Goal: Information Seeking & Learning: Learn about a topic

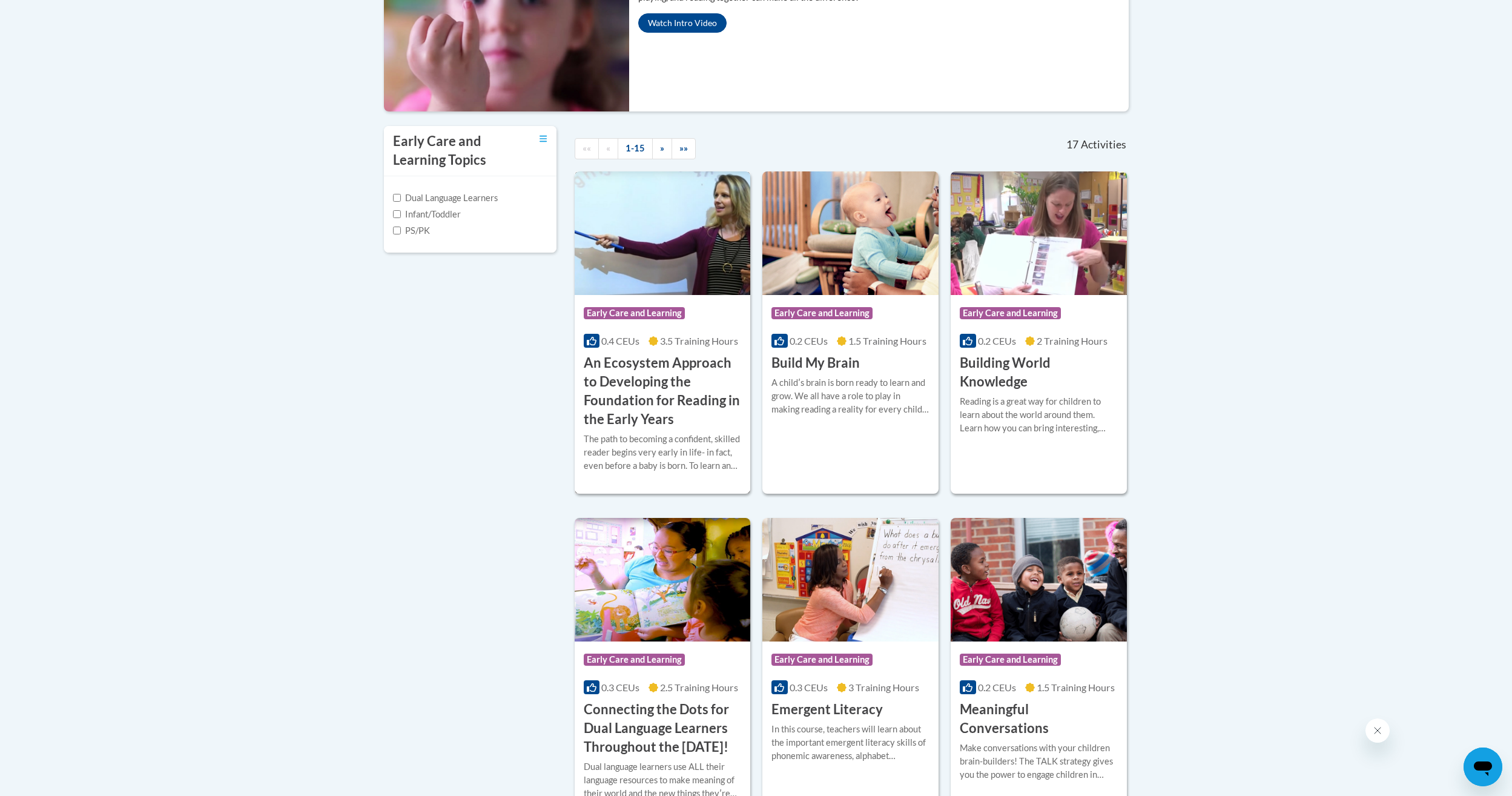
click at [659, 378] on h3 "An Ecosystem Approach to Developing the Foundation for Reading in the Early Yea…" at bounding box center [663, 391] width 158 height 75
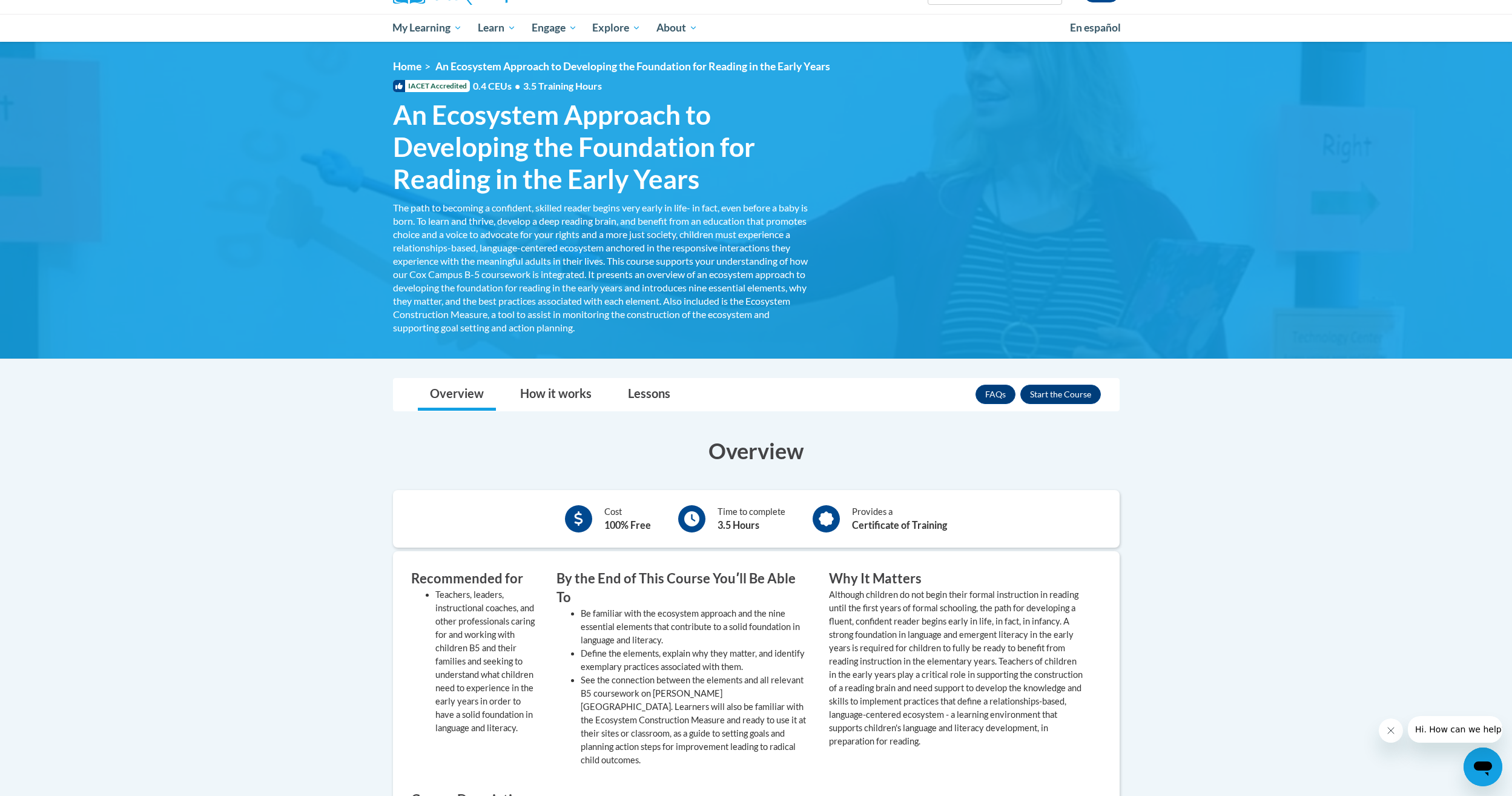
scroll to position [121, 0]
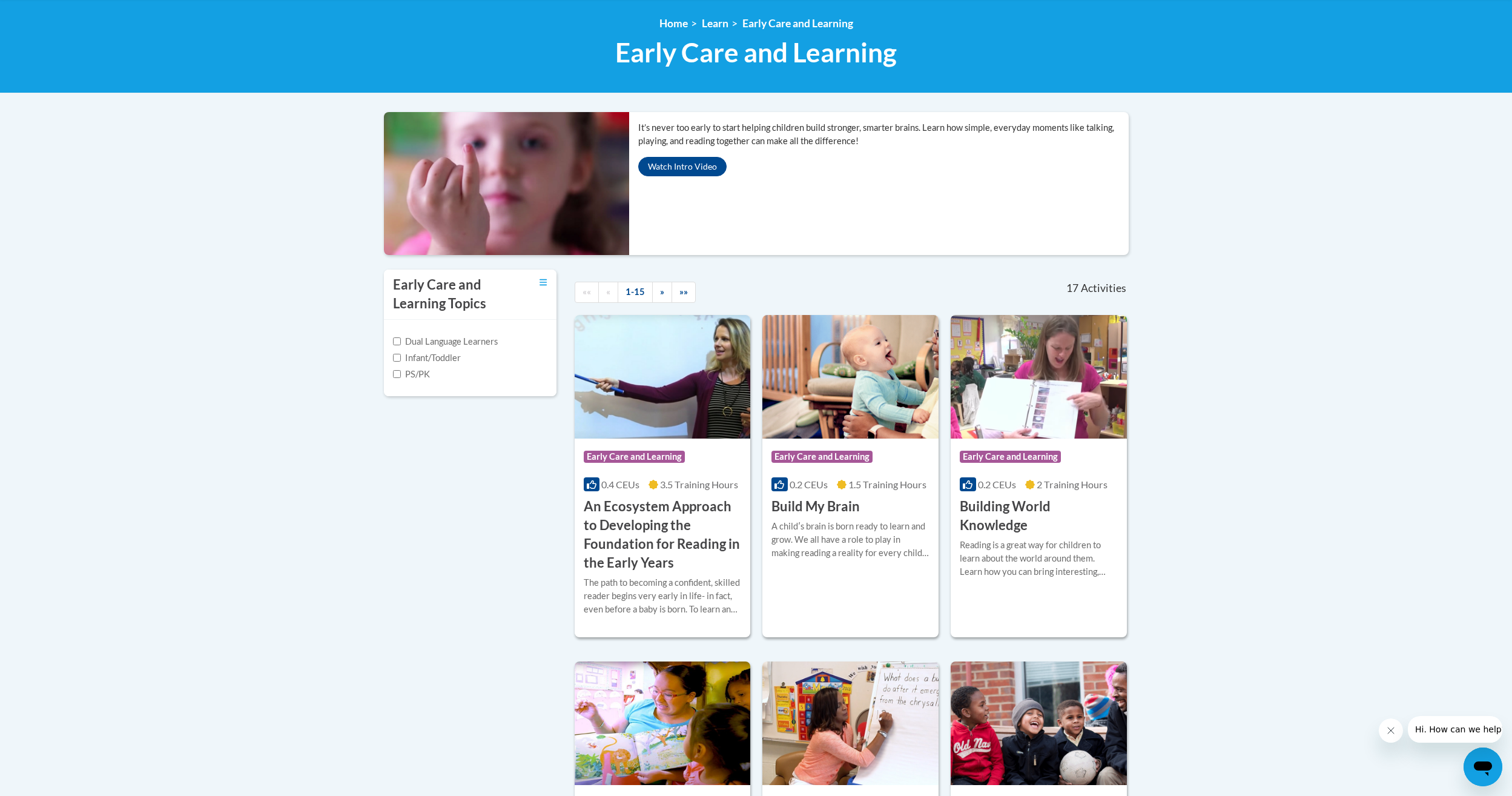
scroll to position [290, 0]
